Goal: Navigation & Orientation: Find specific page/section

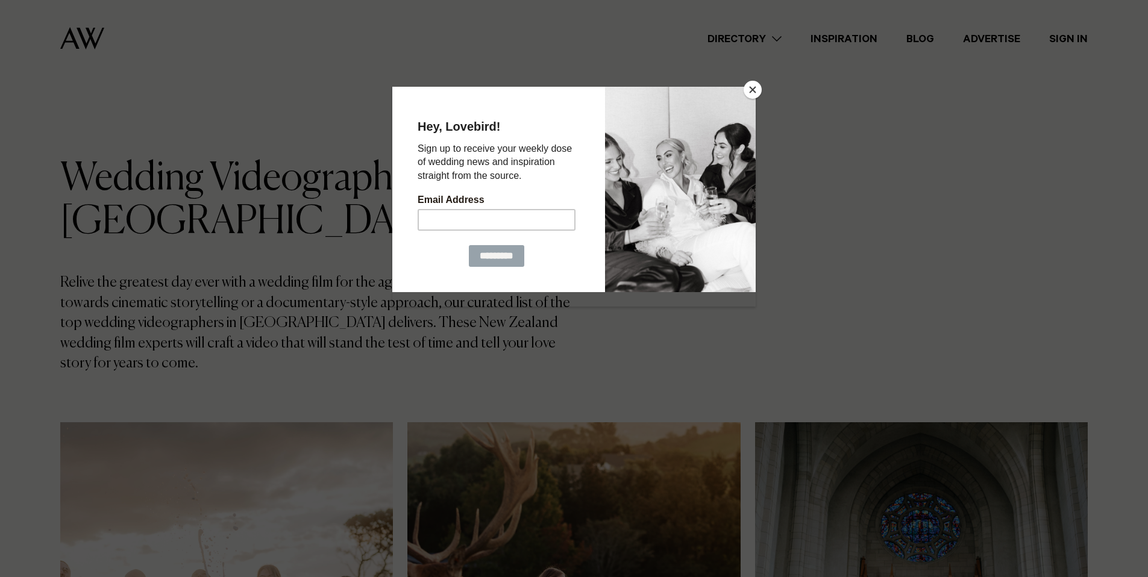
drag, startPoint x: 1134, startPoint y: 172, endPoint x: 741, endPoint y: 86, distance: 401.6
click at [739, 86] on div at bounding box center [680, 188] width 151 height 205
click at [742, 86] on div at bounding box center [680, 188] width 151 height 205
click at [751, 89] on button "Close" at bounding box center [753, 90] width 18 height 18
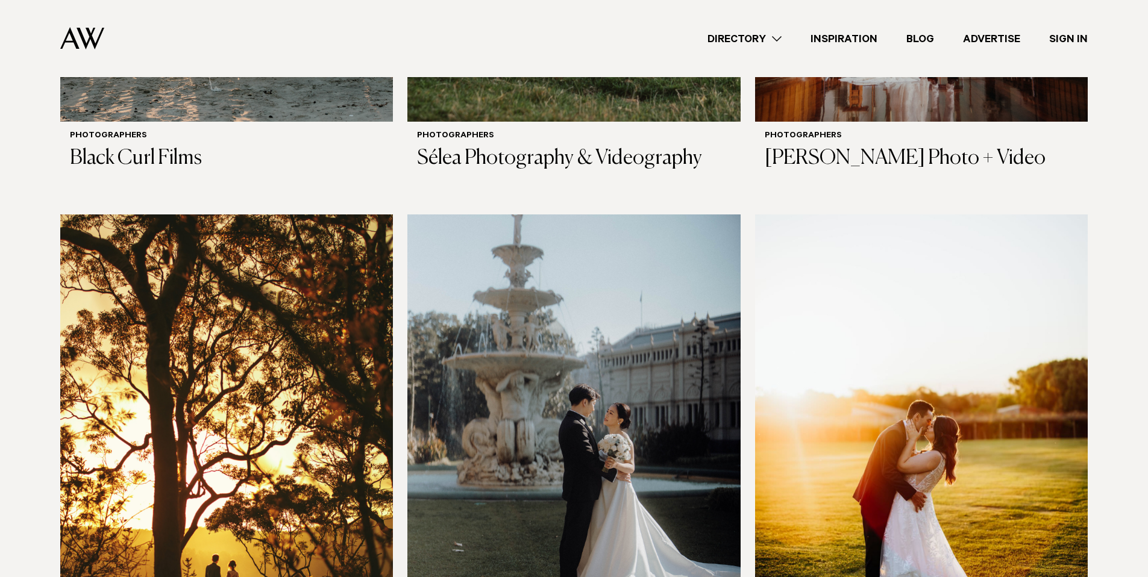
scroll to position [747, 0]
click at [999, 46] on div "Directory Hair & Makeup Flowers Venues Cakes & Sweets" at bounding box center [601, 38] width 974 height 77
click at [997, 42] on link "Advertise" at bounding box center [992, 39] width 86 height 16
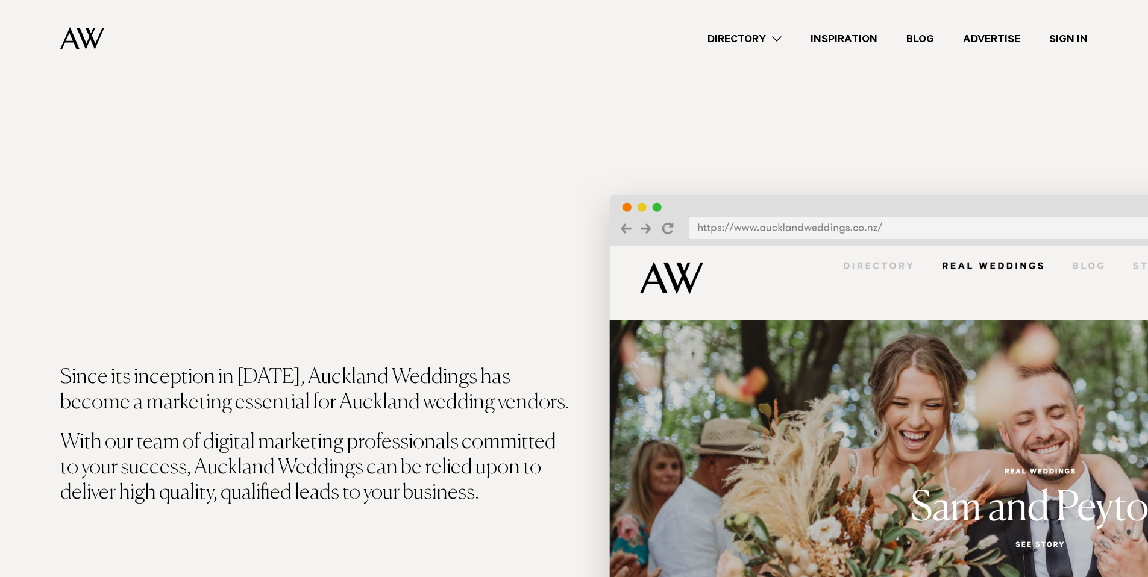
scroll to position [209, 0]
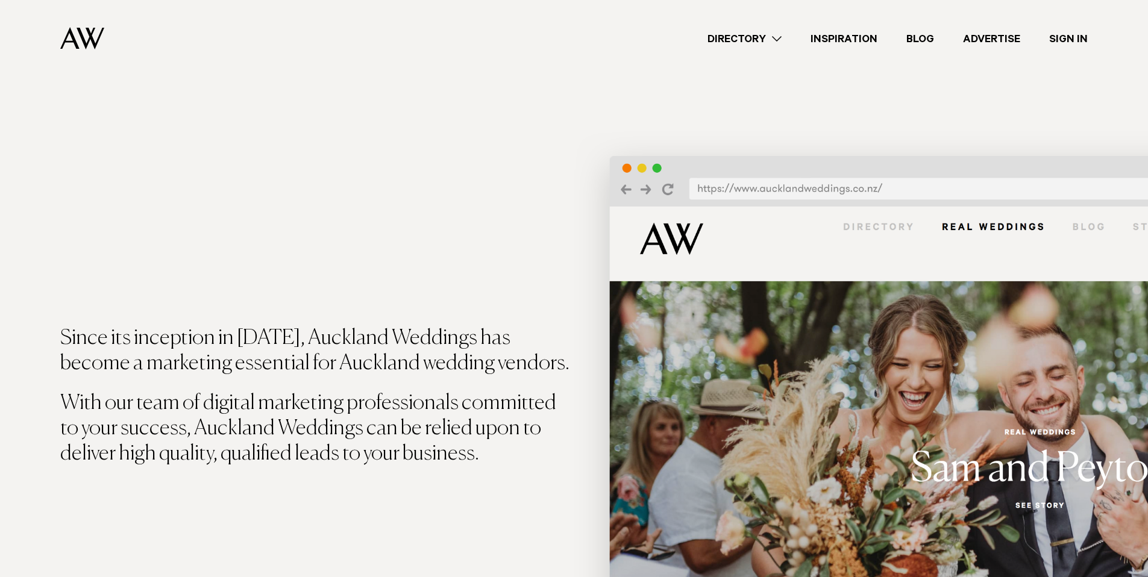
click at [724, 39] on link "Directory" at bounding box center [744, 39] width 103 height 16
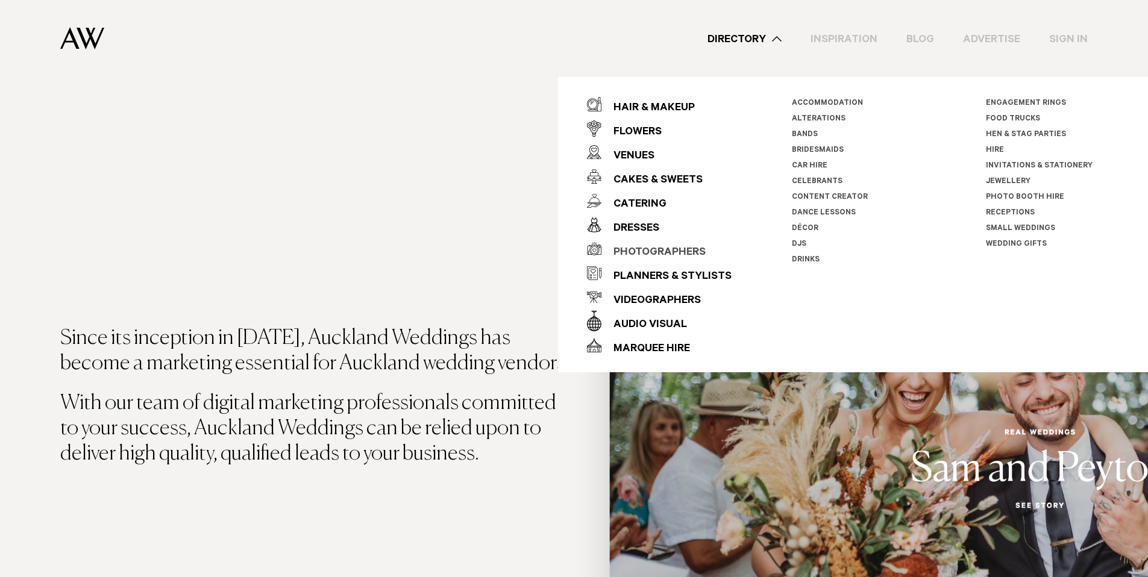
click at [657, 254] on div "Photographers" at bounding box center [653, 253] width 104 height 24
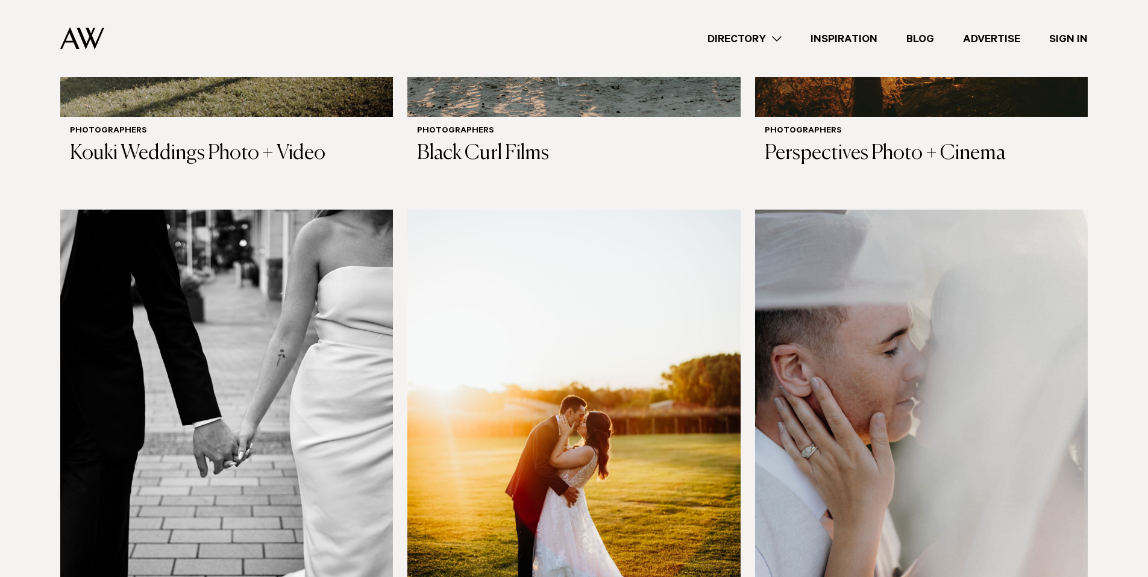
scroll to position [2106, 0]
